Goal: Information Seeking & Learning: Learn about a topic

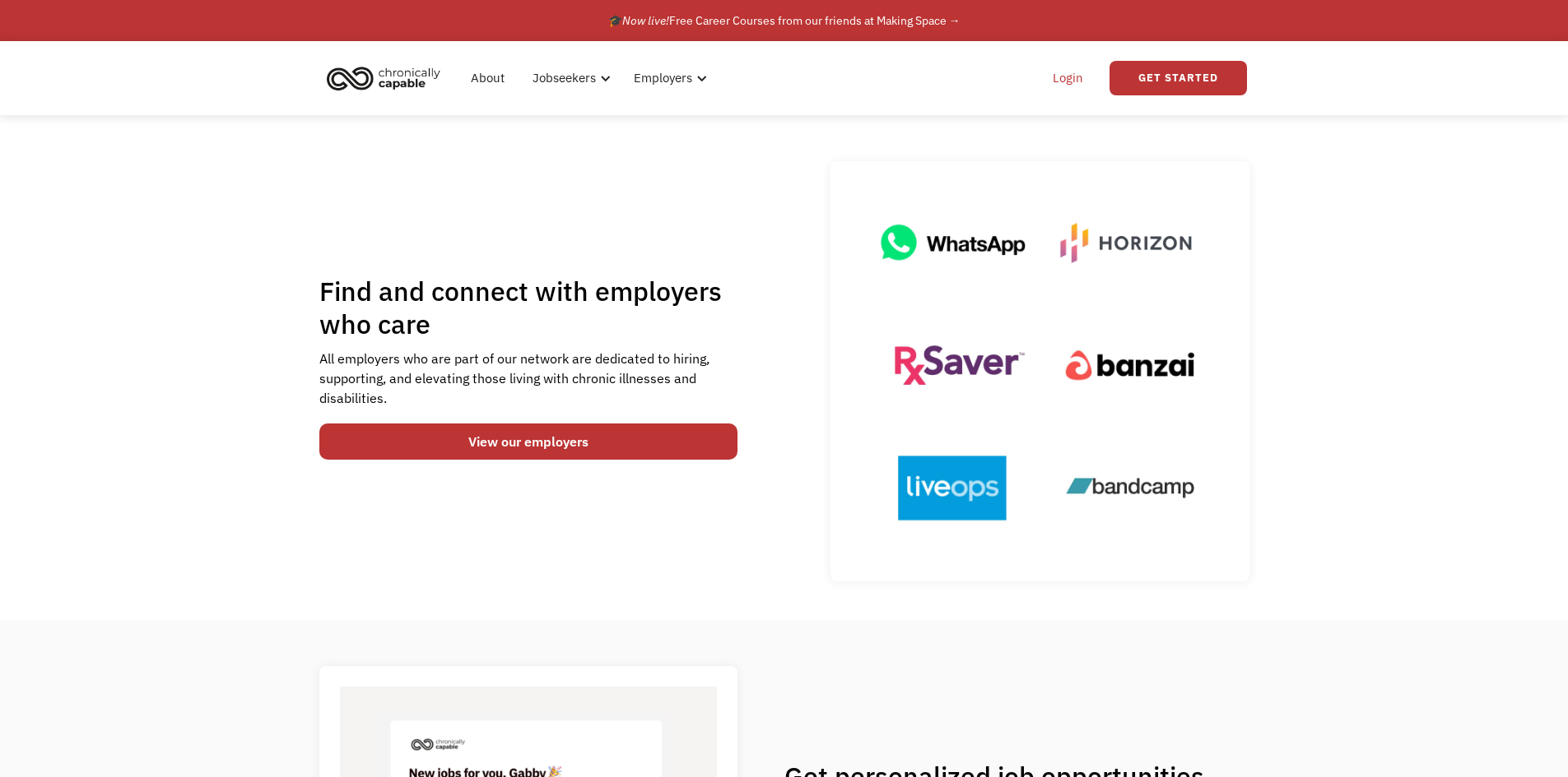
click at [1079, 79] on link "Login" at bounding box center [1068, 78] width 50 height 53
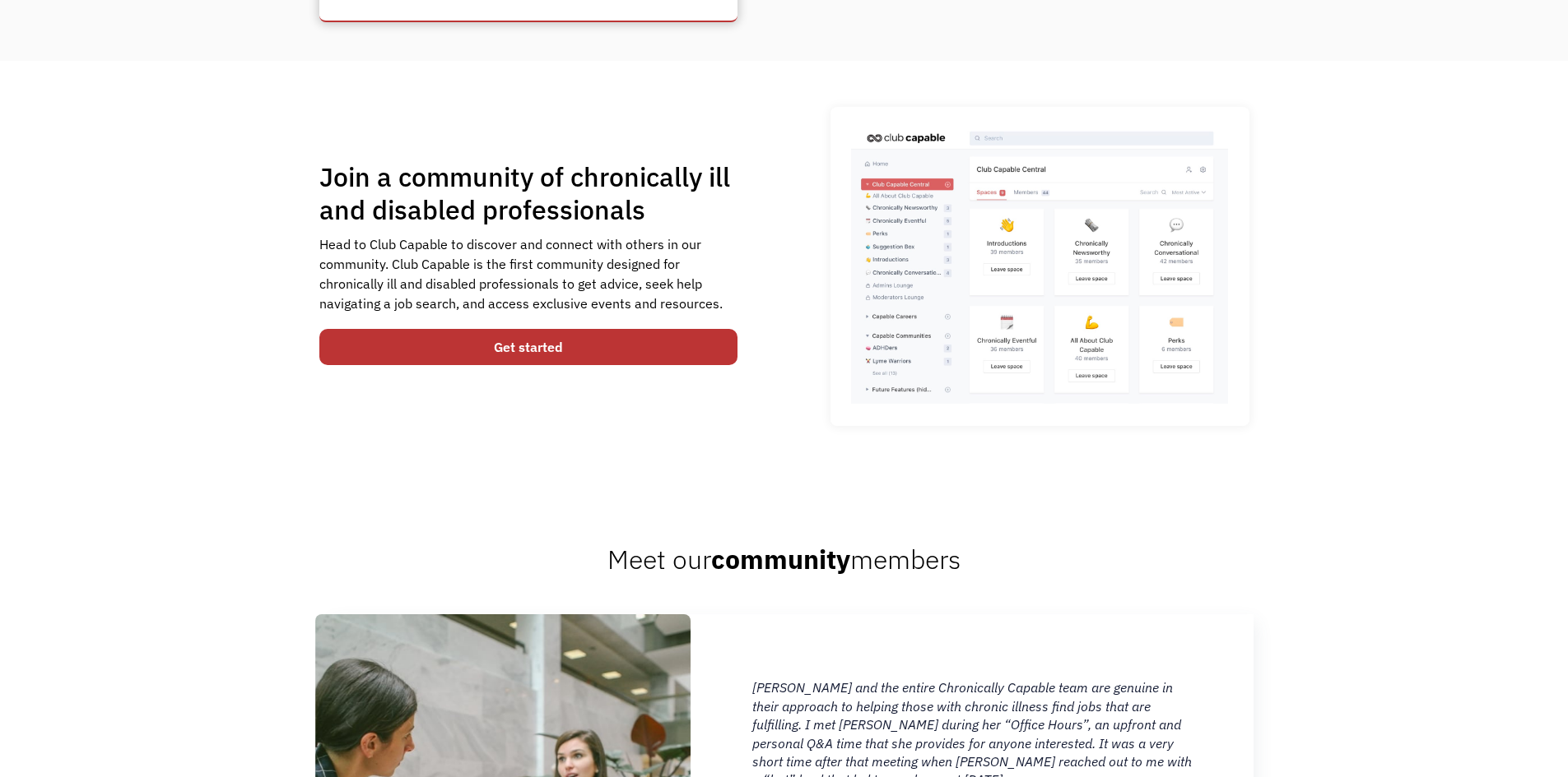
scroll to position [493, 0]
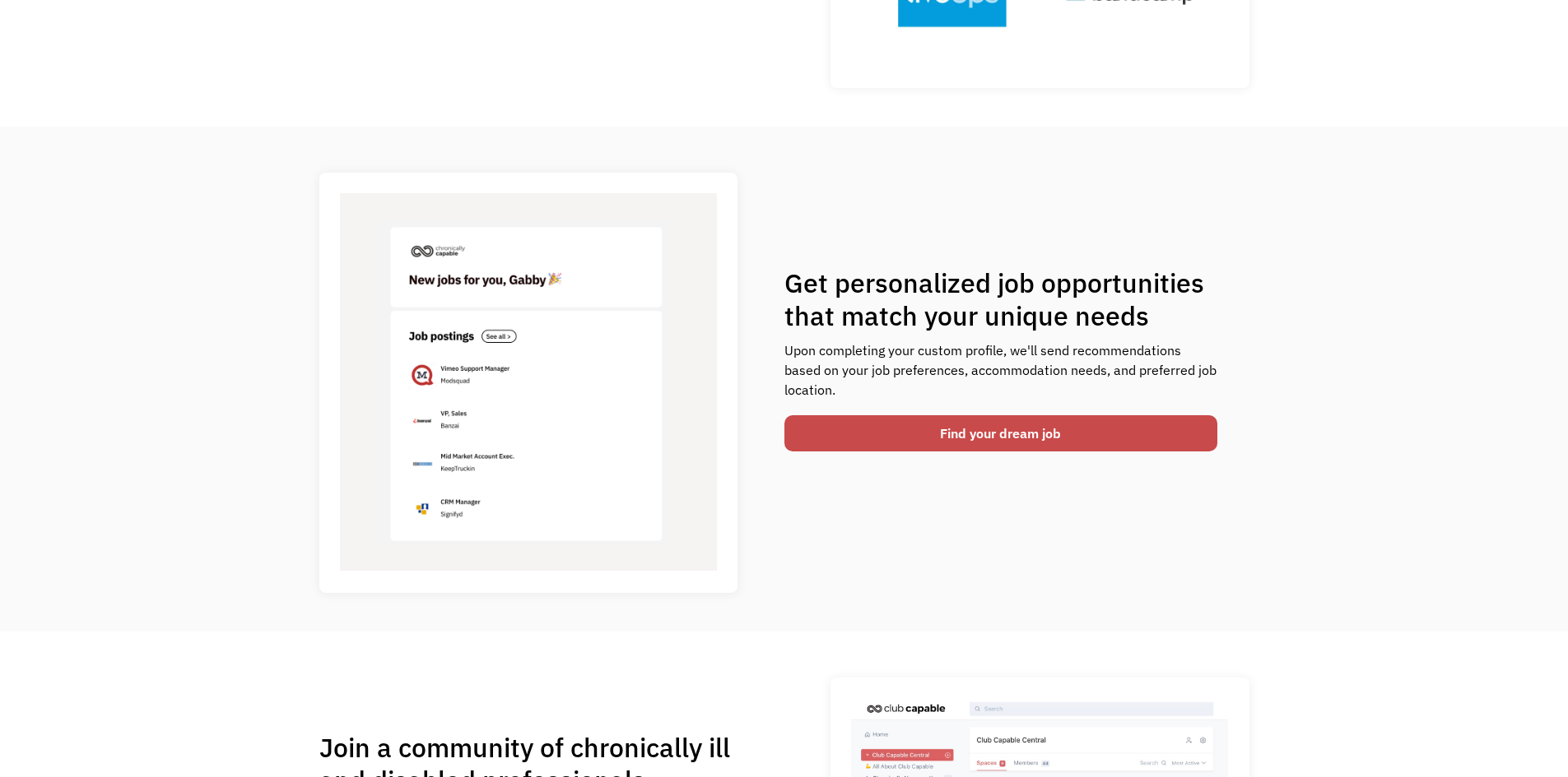
click at [854, 445] on link "Find your dream job" at bounding box center [1001, 433] width 434 height 36
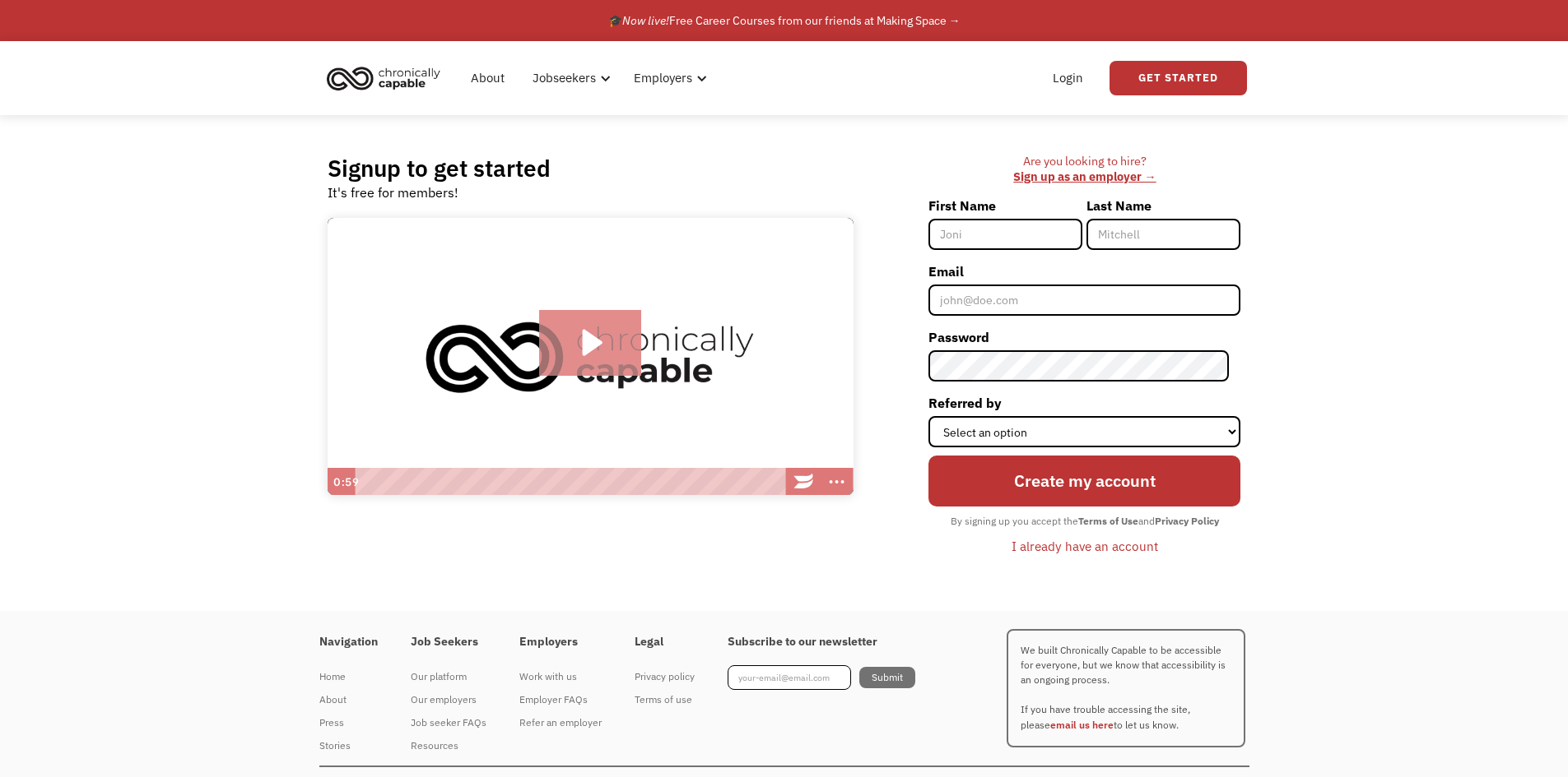
click at [609, 346] on icon "Play Video: Introducing Chronically Capable" at bounding box center [590, 343] width 103 height 66
click at [842, 490] on icon "Show more buttons" at bounding box center [836, 482] width 40 height 33
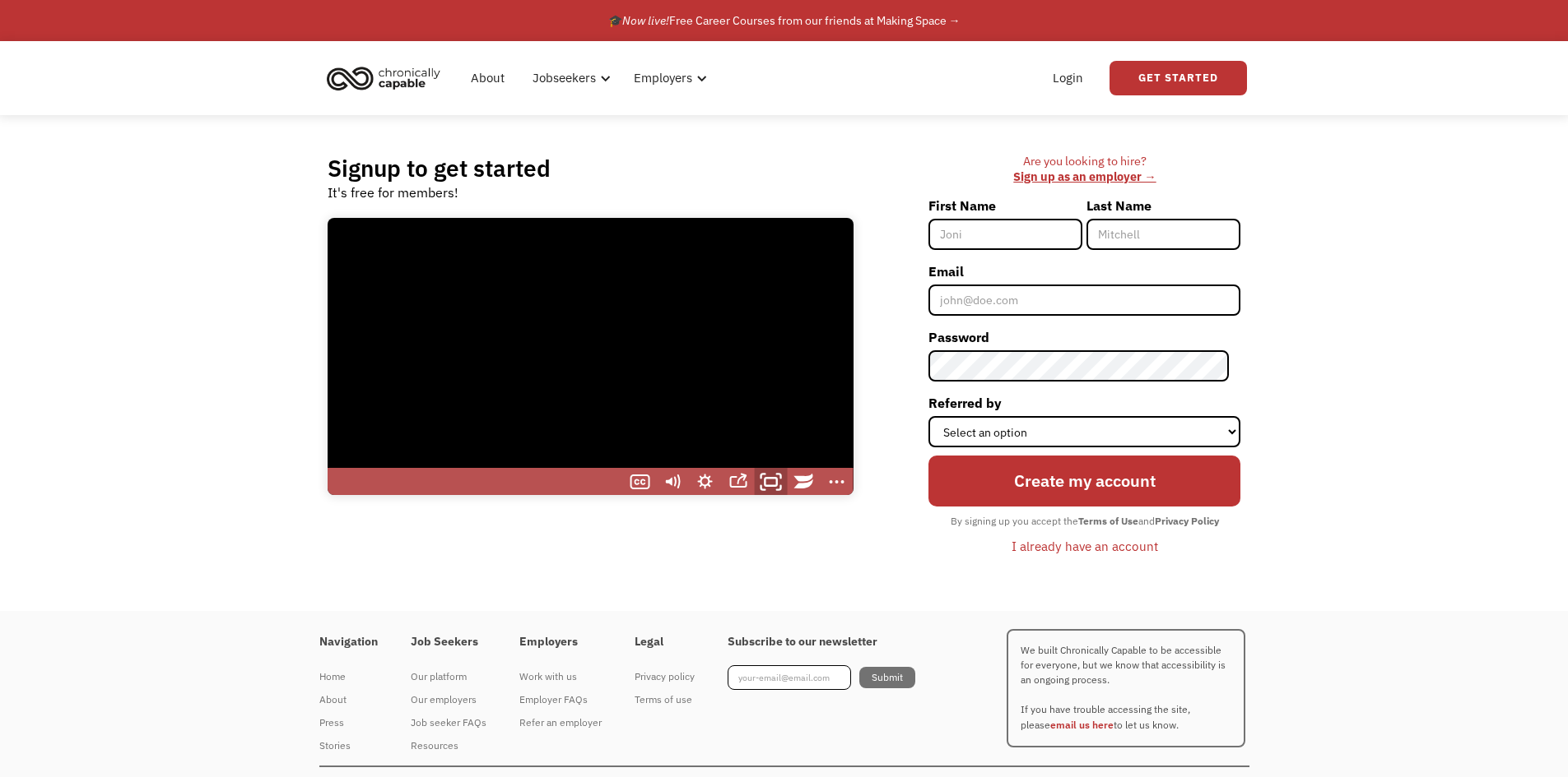
click at [771, 477] on icon "Fullscreen" at bounding box center [770, 482] width 40 height 33
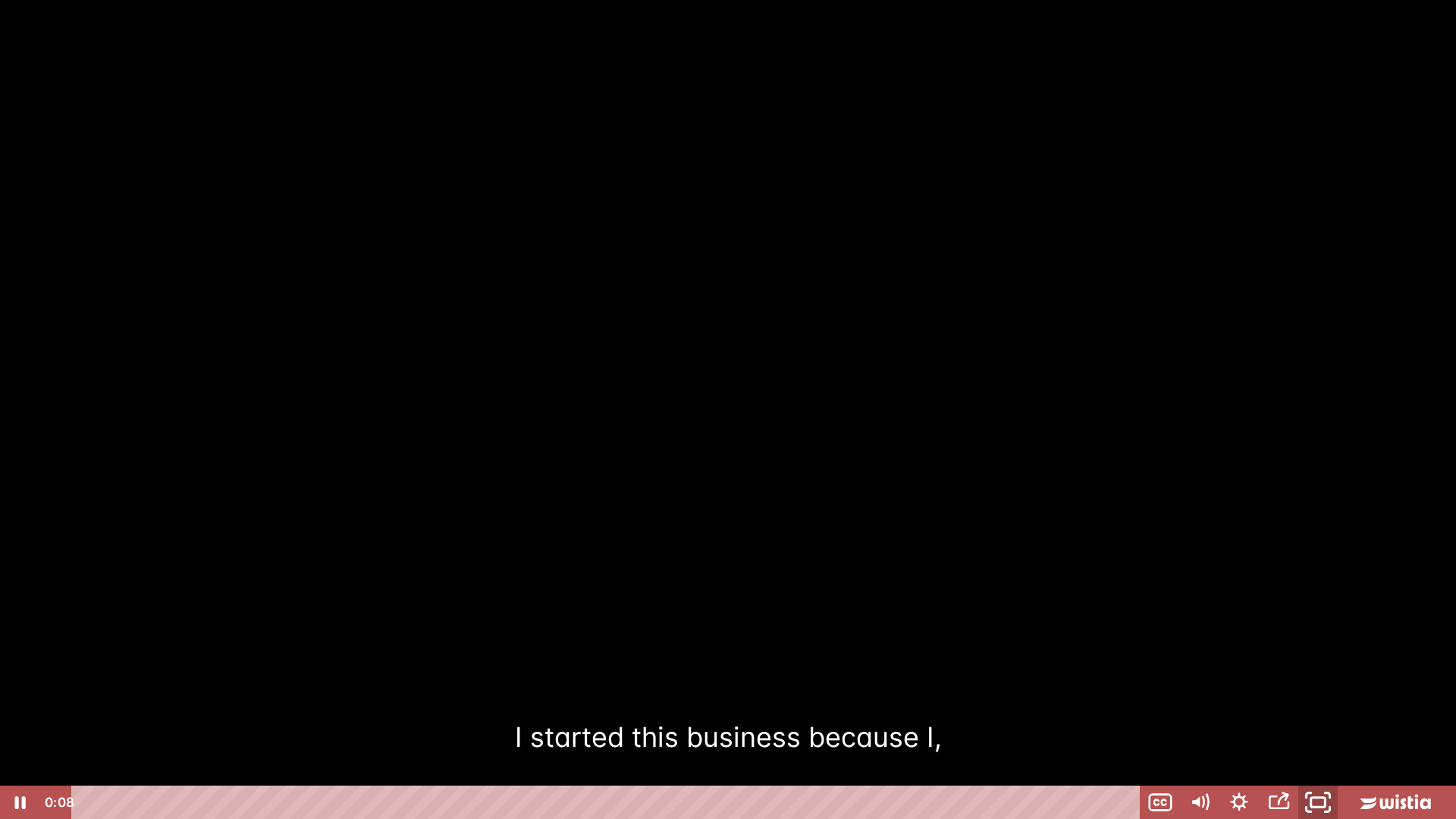
click at [1326, 715] on icon "Unfullscreen" at bounding box center [1317, 803] width 47 height 41
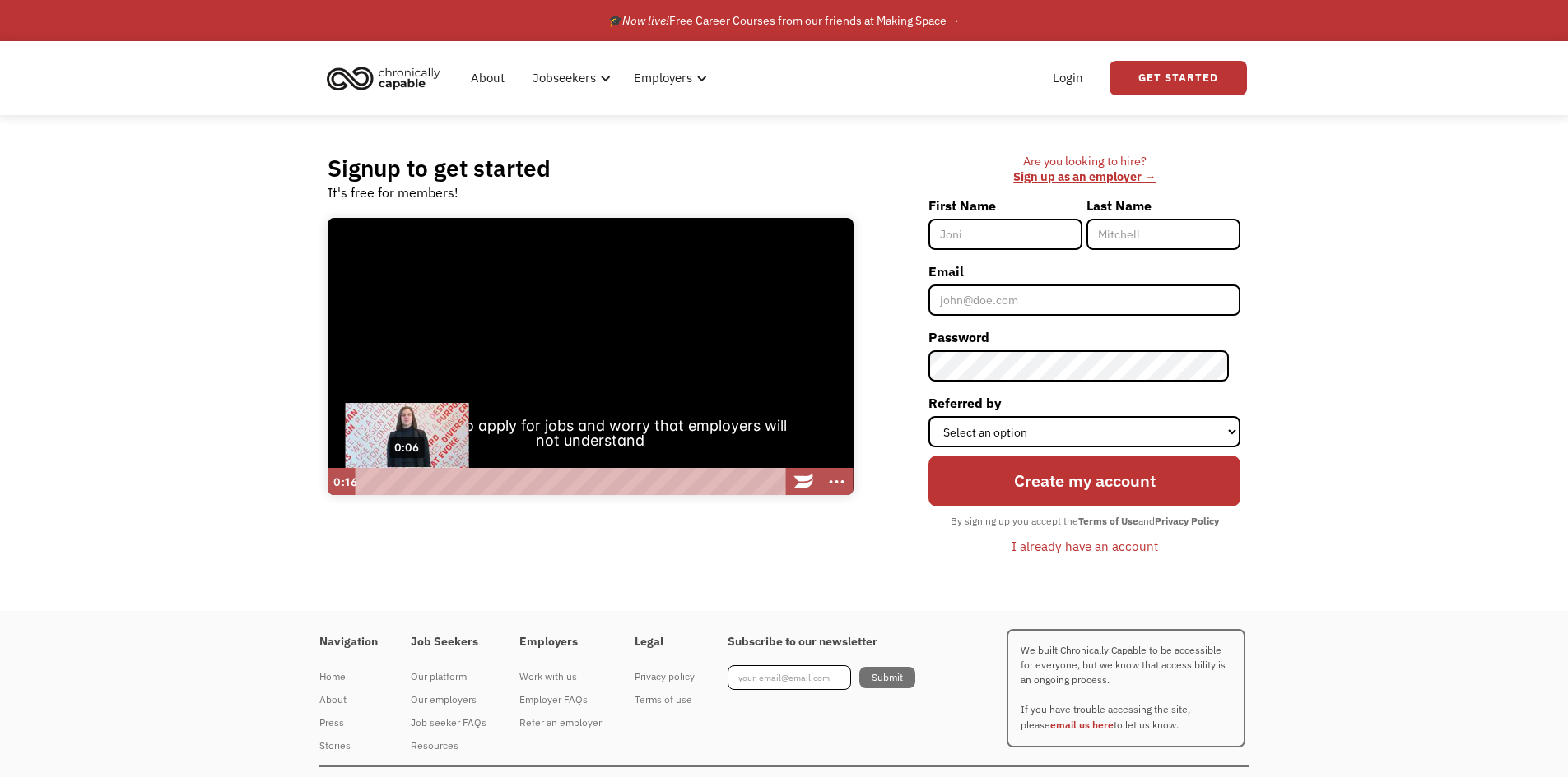
click at [407, 482] on div "The video is loading... Click for sound @keyframes VOLUME_SMALL_WAVE_FLASH { 0%…" at bounding box center [590, 357] width 526 height 278
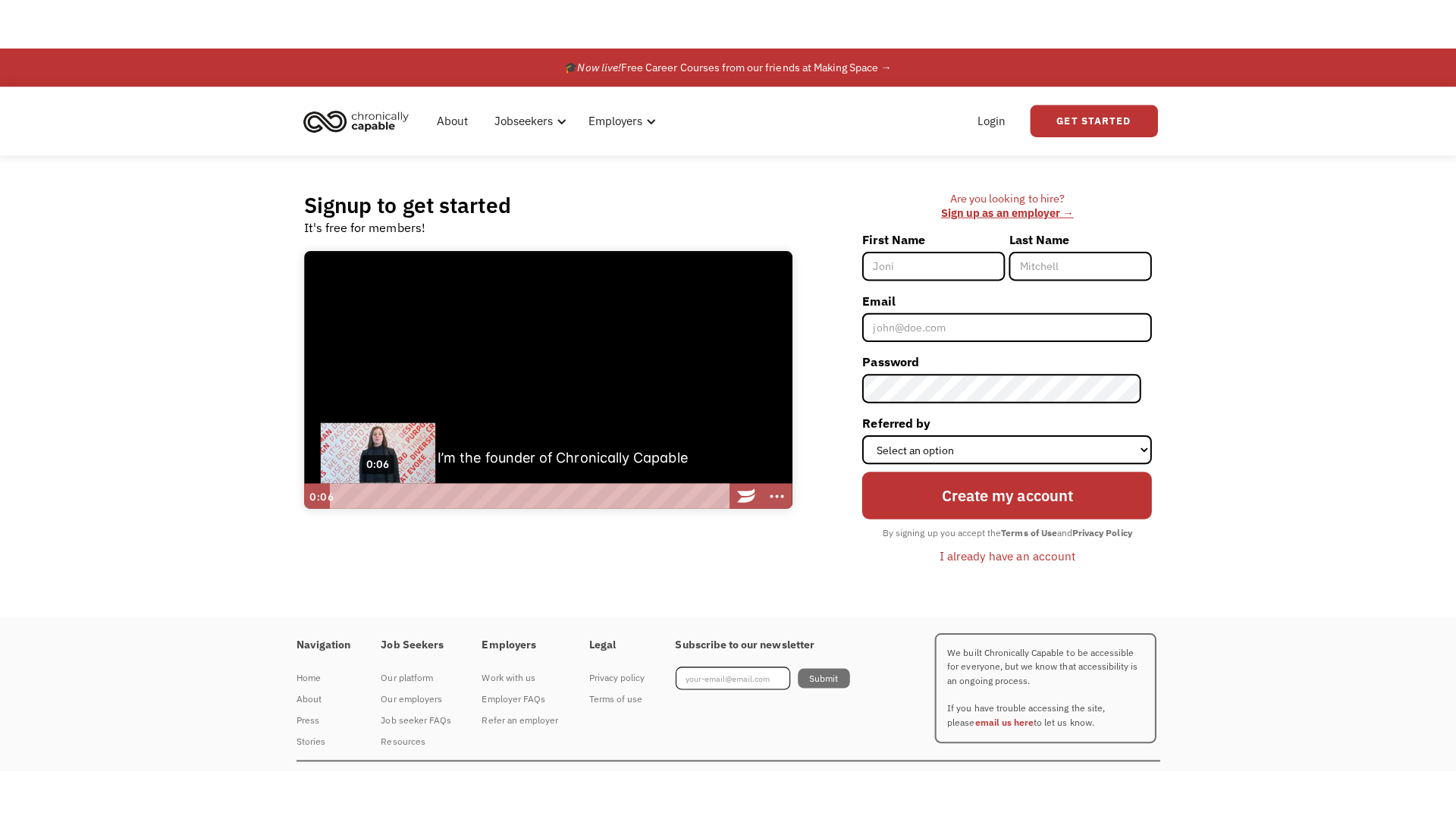
scroll to position [1, 0]
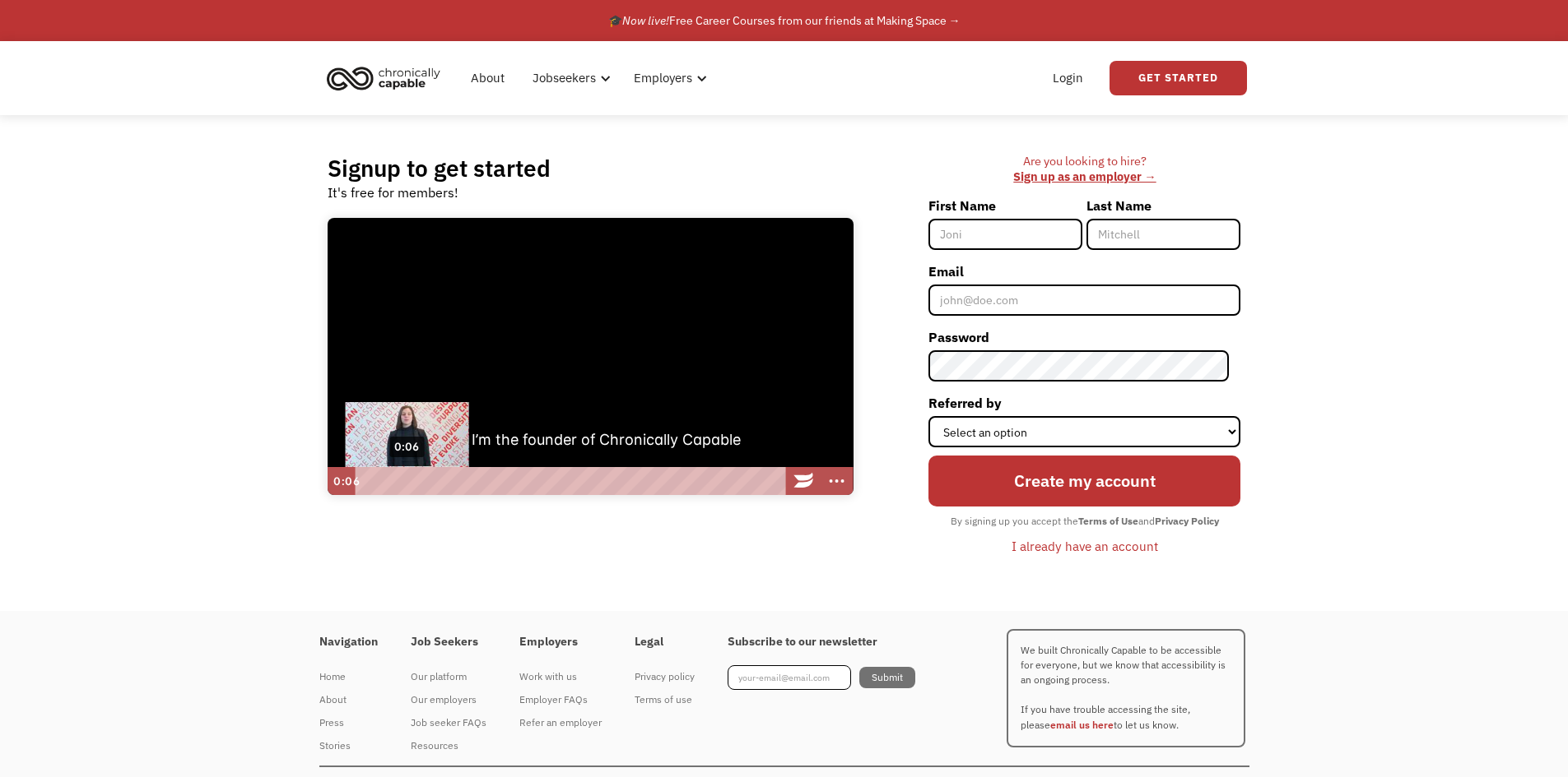
click at [407, 482] on div "0:06" at bounding box center [571, 481] width 416 height 28
click at [818, 317] on div at bounding box center [590, 356] width 526 height 278
click at [817, 323] on div at bounding box center [590, 356] width 526 height 278
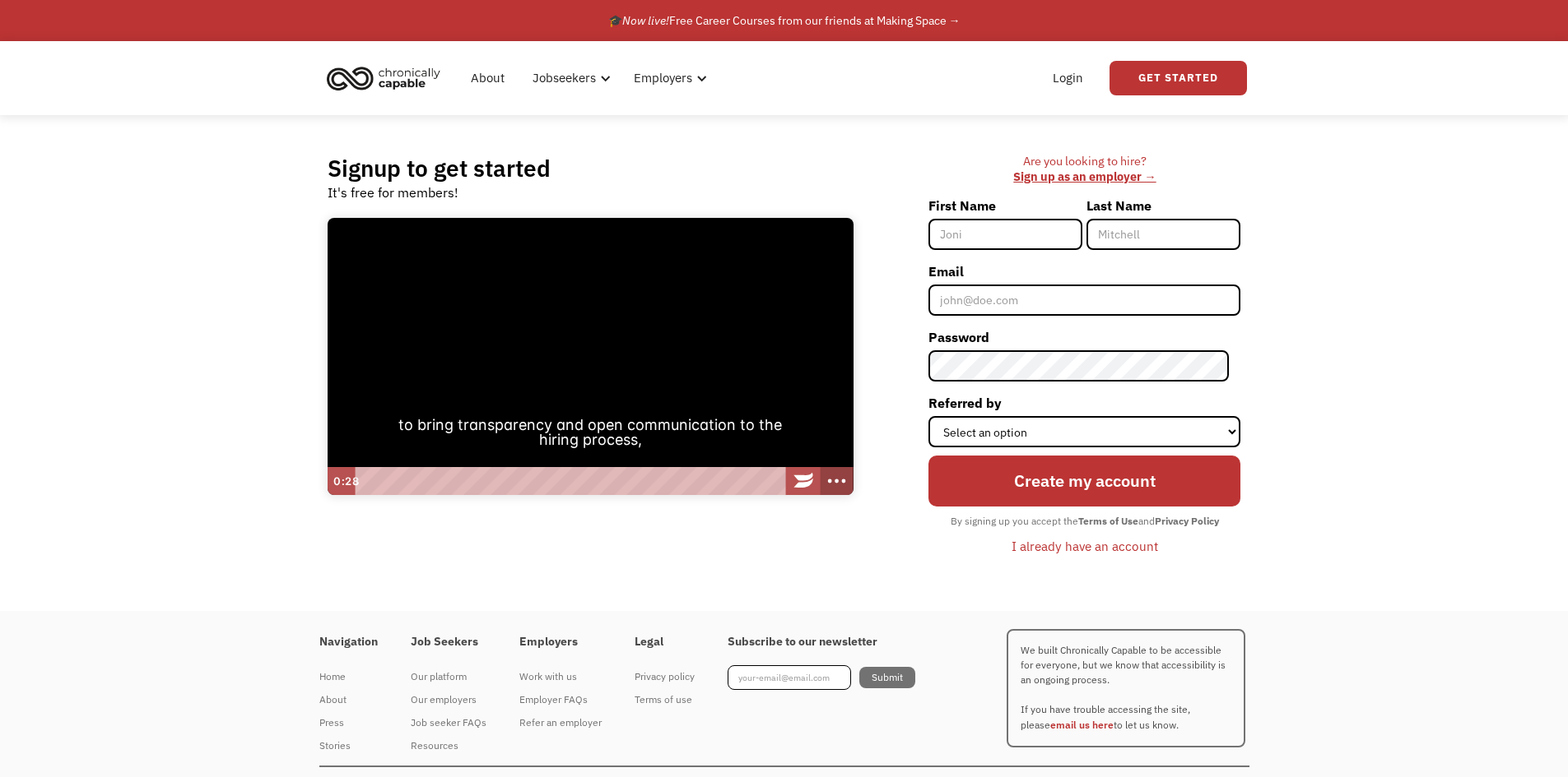
click at [832, 490] on icon "Show fewer buttons" at bounding box center [836, 481] width 40 height 33
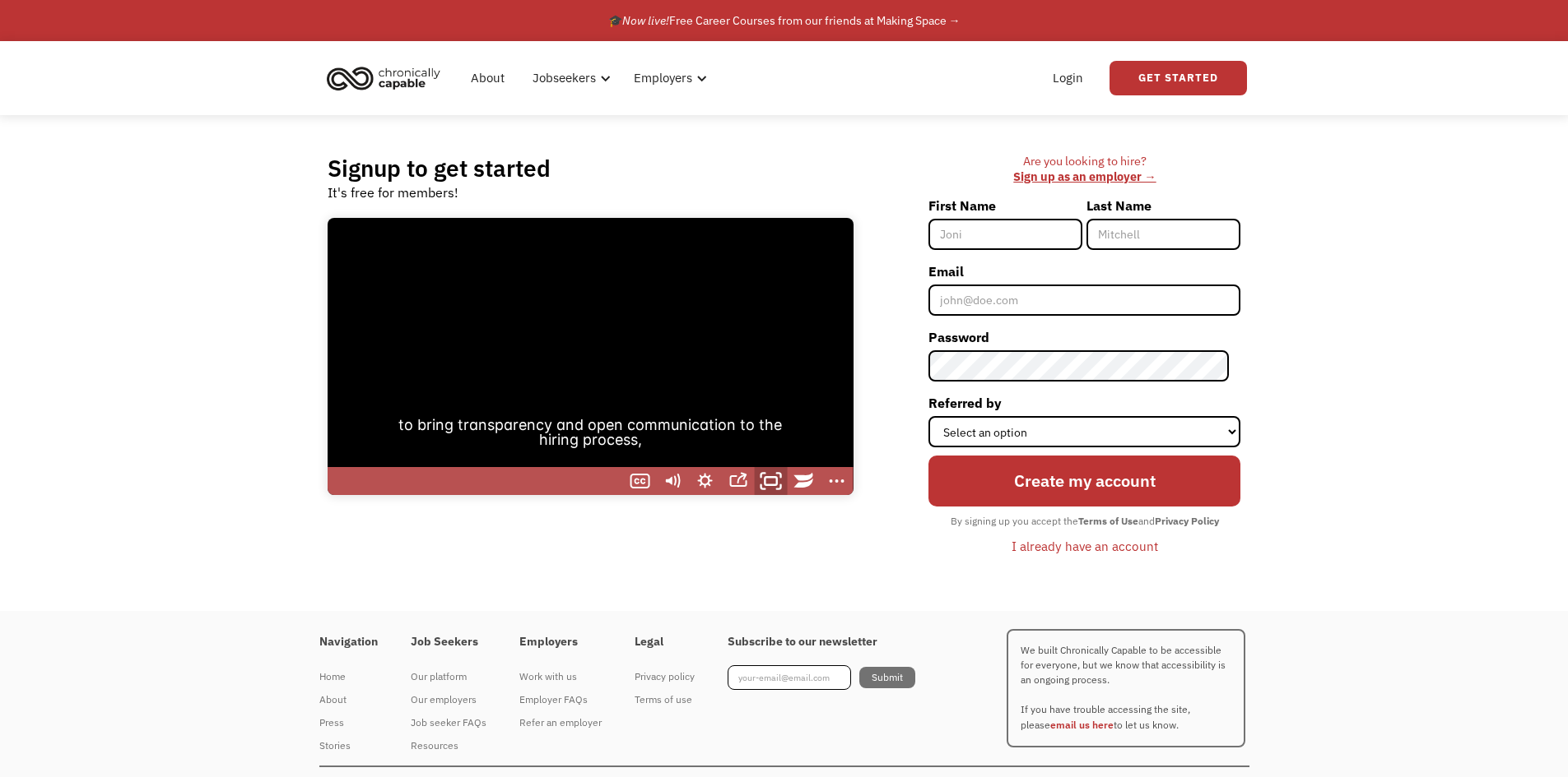
click at [772, 490] on icon "Fullscreen" at bounding box center [770, 481] width 40 height 33
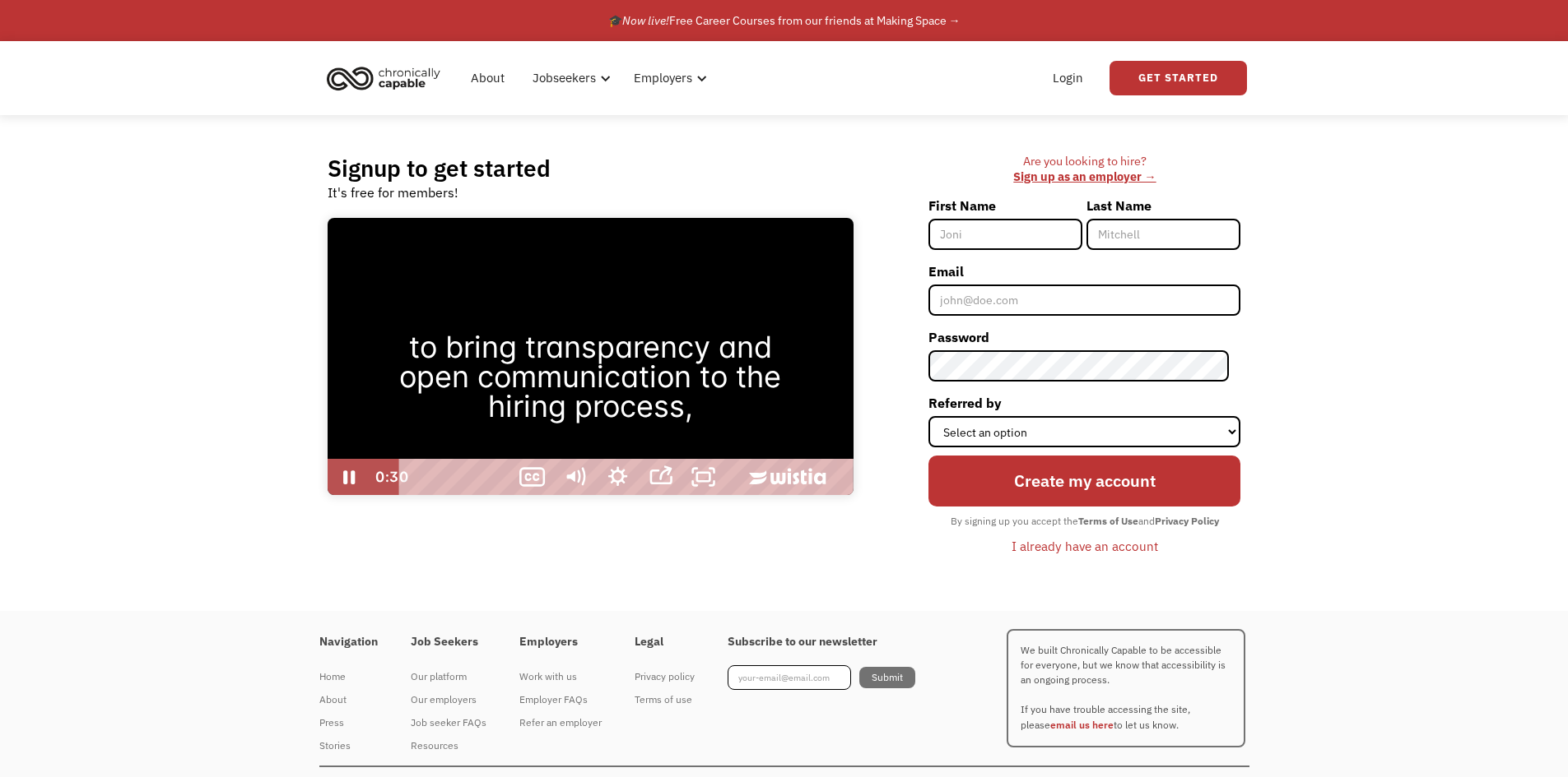
scroll to position [0, 0]
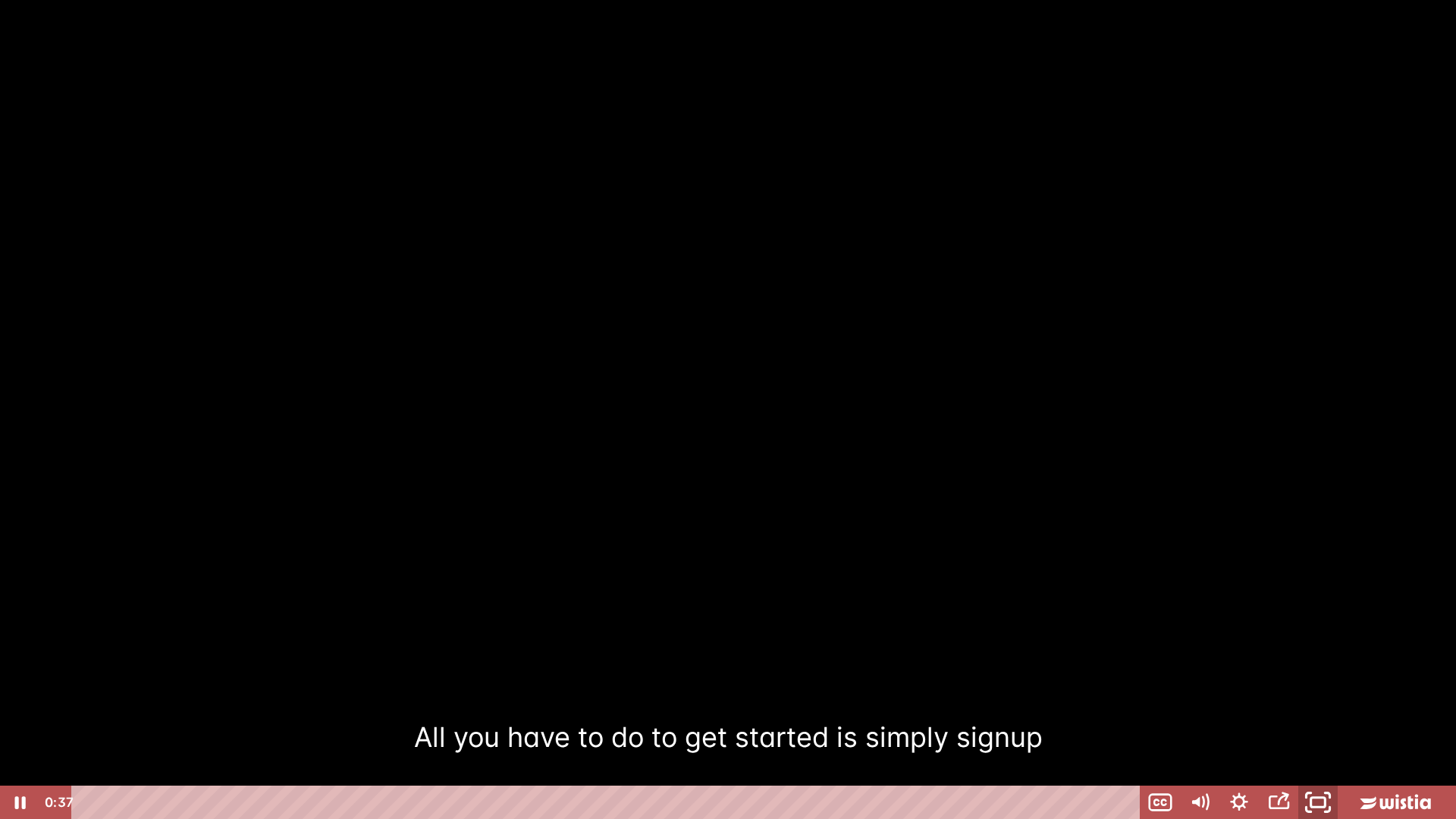
click at [1318, 715] on icon "Unfullscreen" at bounding box center [1317, 803] width 47 height 41
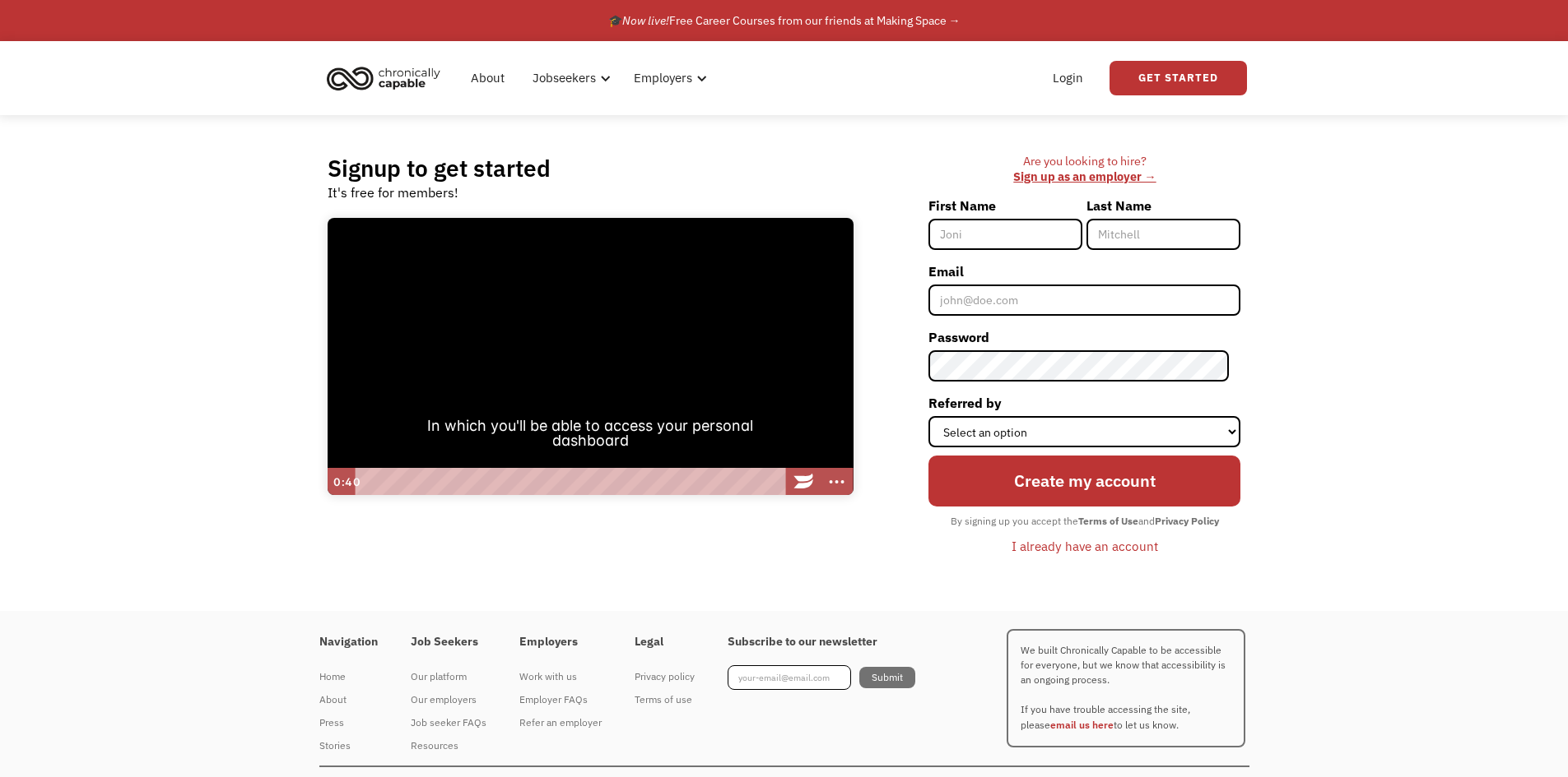
click at [553, 356] on div at bounding box center [590, 357] width 526 height 278
